Goal: Register for event/course

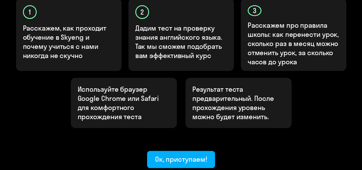
scroll to position [209, 0]
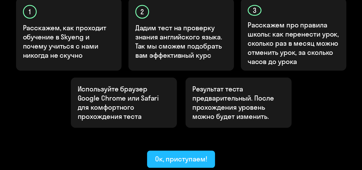
click at [180, 155] on div "Ок, приступаем!" at bounding box center [181, 159] width 52 height 9
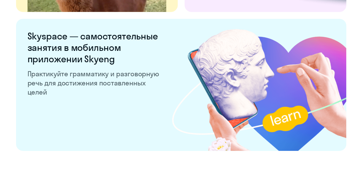
scroll to position [1157, 0]
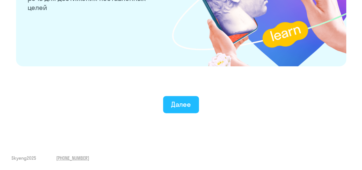
click at [173, 106] on div "Далее" at bounding box center [181, 104] width 20 height 9
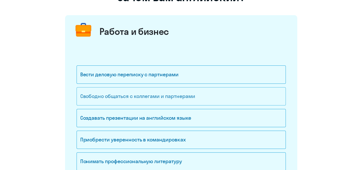
scroll to position [60, 0]
click at [148, 96] on div "Свободно общаться с коллегами и партнерами" at bounding box center [180, 96] width 209 height 18
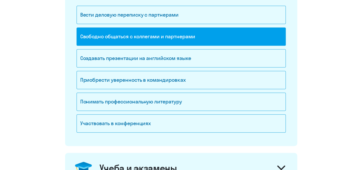
scroll to position [238, 0]
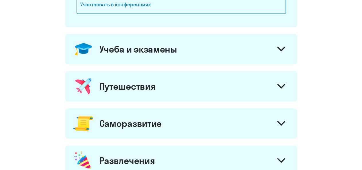
click at [279, 48] on icon at bounding box center [281, 48] width 7 height 3
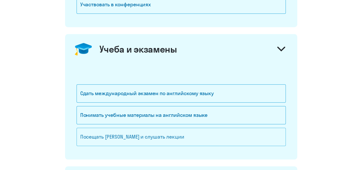
click at [178, 138] on div "Посещать [PERSON_NAME] и слушать лекции" at bounding box center [180, 137] width 209 height 18
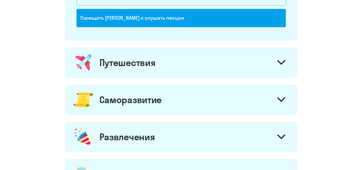
scroll to position [387, 0]
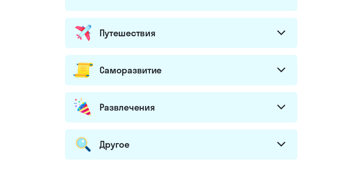
click at [281, 73] on div at bounding box center [281, 71] width 14 height 14
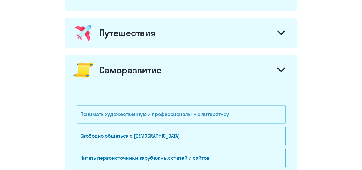
scroll to position [417, 0]
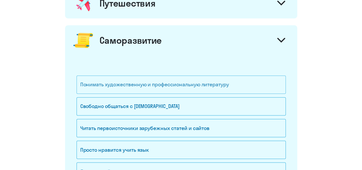
click at [185, 85] on div "Понимать художественную и профессиональную литературу" at bounding box center [180, 85] width 209 height 18
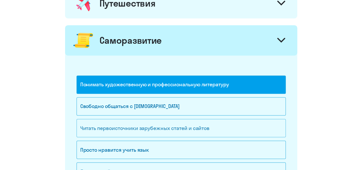
click at [205, 127] on div "Читать первоисточники зарубежных статей и сайтов" at bounding box center [180, 128] width 209 height 18
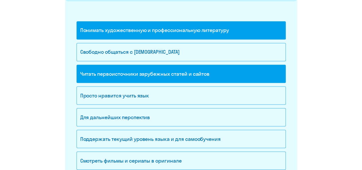
scroll to position [477, 0]
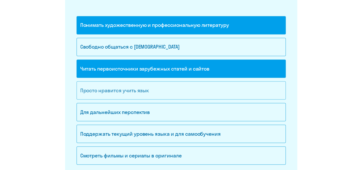
click at [129, 91] on div "Просто нравится учить язык" at bounding box center [180, 90] width 209 height 18
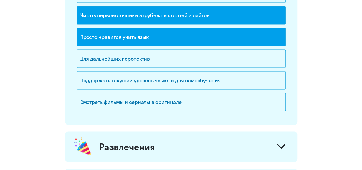
scroll to position [566, 0]
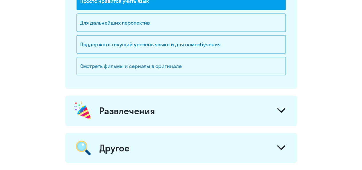
click at [228, 66] on div "Смотреть фильмы и сериалы в оригинале" at bounding box center [180, 66] width 209 height 18
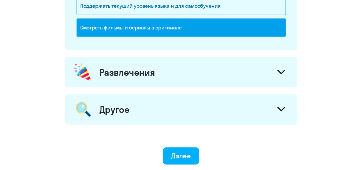
scroll to position [626, 0]
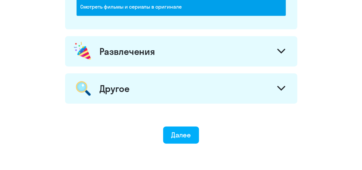
click at [280, 86] on icon at bounding box center [281, 88] width 8 height 5
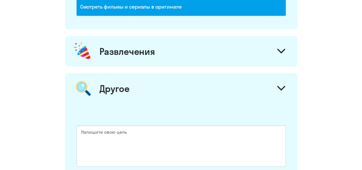
click at [285, 46] on div at bounding box center [281, 52] width 14 height 14
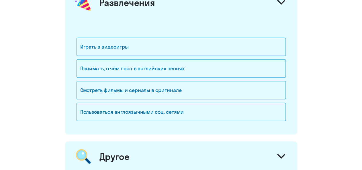
scroll to position [685, 0]
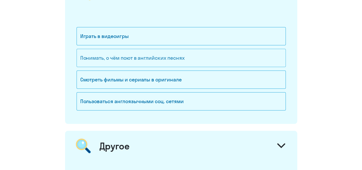
click at [135, 52] on div "Понимать, о чём поют в английских песнях" at bounding box center [180, 58] width 209 height 18
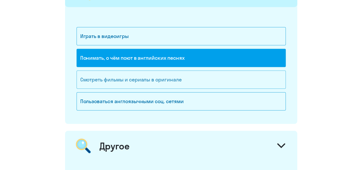
click at [210, 73] on div "Смотреть фильмы и сериалы в оригинале" at bounding box center [180, 80] width 209 height 18
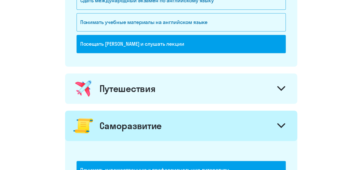
scroll to position [298, 0]
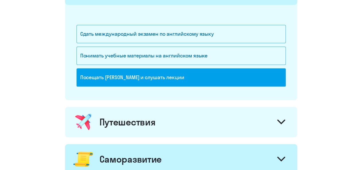
click at [276, 116] on div at bounding box center [281, 123] width 14 height 14
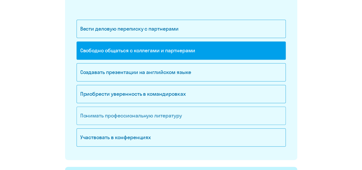
scroll to position [89, 0]
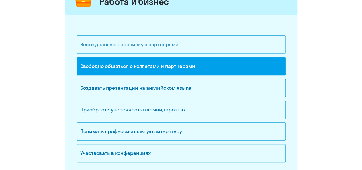
click at [151, 48] on div "Вести деловую переписку с партнерами" at bounding box center [180, 45] width 209 height 18
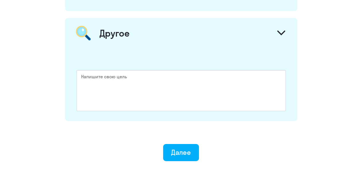
scroll to position [935, 0]
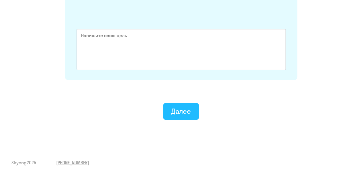
click at [184, 107] on div "Далее" at bounding box center [181, 111] width 20 height 9
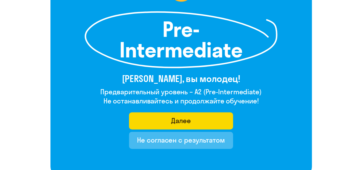
scroll to position [89, 0]
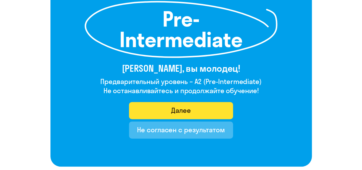
click at [192, 110] on button "Далее" at bounding box center [181, 110] width 104 height 17
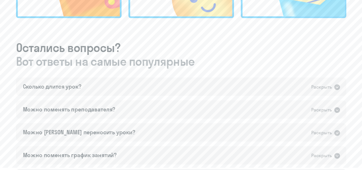
scroll to position [298, 0]
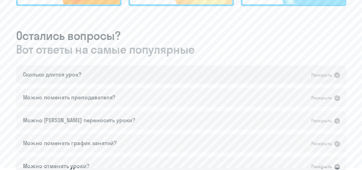
click at [338, 75] on icon at bounding box center [336, 75] width 7 height 7
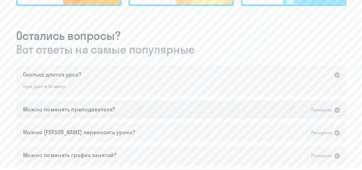
click at [337, 110] on icon at bounding box center [336, 110] width 7 height 7
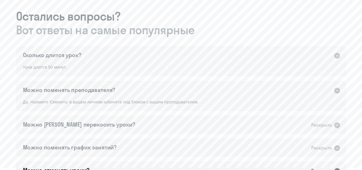
scroll to position [328, 0]
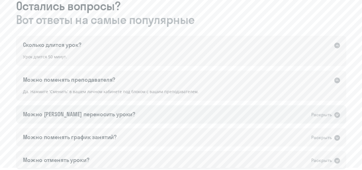
click at [337, 116] on icon at bounding box center [336, 115] width 7 height 7
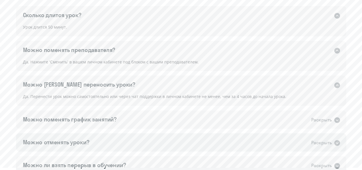
scroll to position [387, 0]
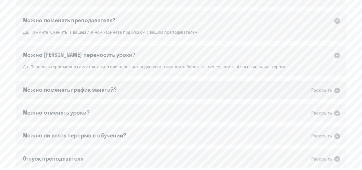
click at [339, 91] on icon at bounding box center [337, 91] width 6 height 6
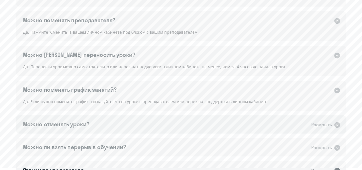
click at [335, 125] on icon at bounding box center [337, 125] width 6 height 6
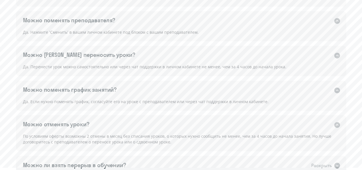
scroll to position [417, 0]
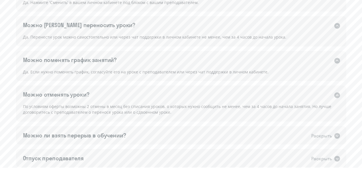
drag, startPoint x: 134, startPoint y: 106, endPoint x: 174, endPoint y: 110, distance: 40.3
click at [174, 110] on div "По условиям оферты возможны 2 отмены в месяц без списания уроков, о которых нуж…" at bounding box center [181, 112] width 330 height 18
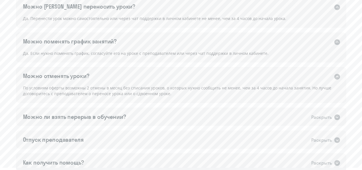
scroll to position [447, 0]
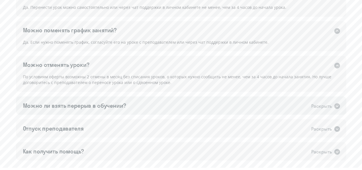
click at [338, 107] on icon at bounding box center [337, 106] width 6 height 6
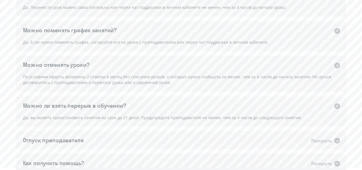
click at [339, 107] on icon at bounding box center [337, 106] width 6 height 6
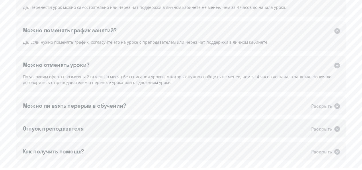
click at [334, 127] on icon at bounding box center [336, 129] width 7 height 7
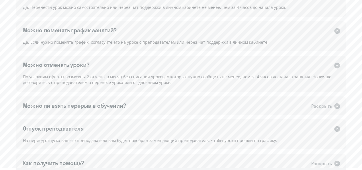
click at [334, 127] on icon at bounding box center [336, 129] width 7 height 7
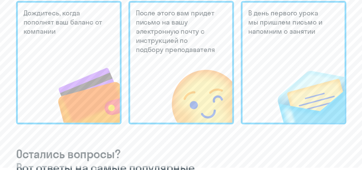
scroll to position [179, 0]
click at [198, 52] on img at bounding box center [190, 84] width 84 height 77
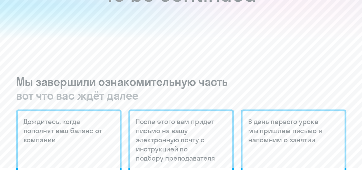
scroll to position [0, 0]
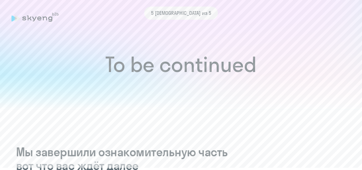
click at [27, 17] on div "5 [DEMOGRAPHIC_DATA] из 5" at bounding box center [180, 13] width 339 height 13
click at [19, 17] on div "5 [DEMOGRAPHIC_DATA] из 5" at bounding box center [180, 13] width 339 height 13
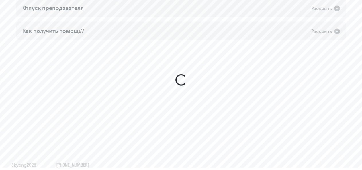
scroll to position [574, 0]
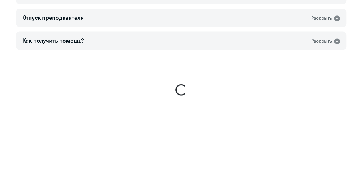
scroll to position [509, 0]
